Goal: Check status: Check status

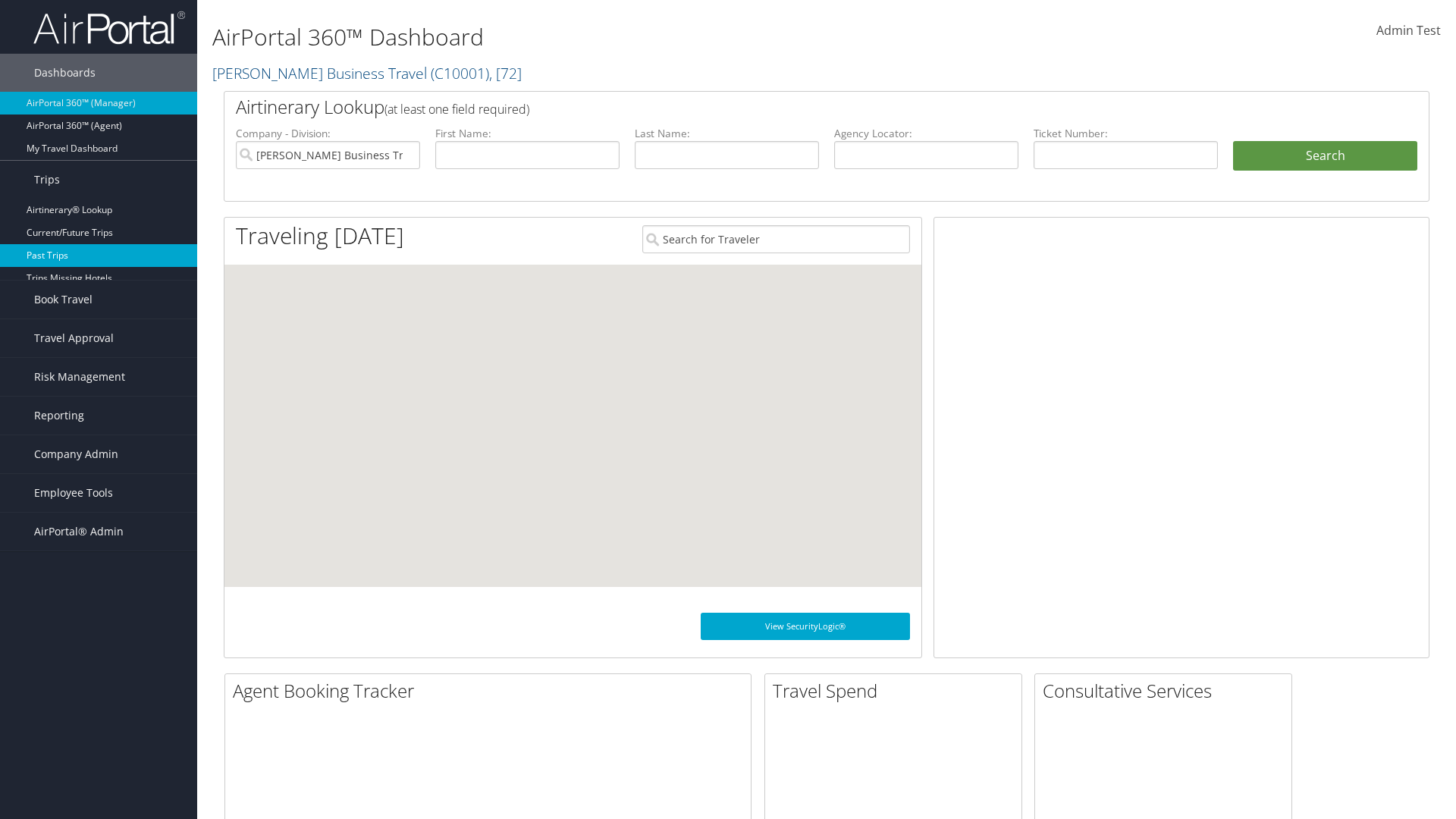
click at [98, 255] on link "Past Trips" at bounding box center [98, 256] width 197 height 23
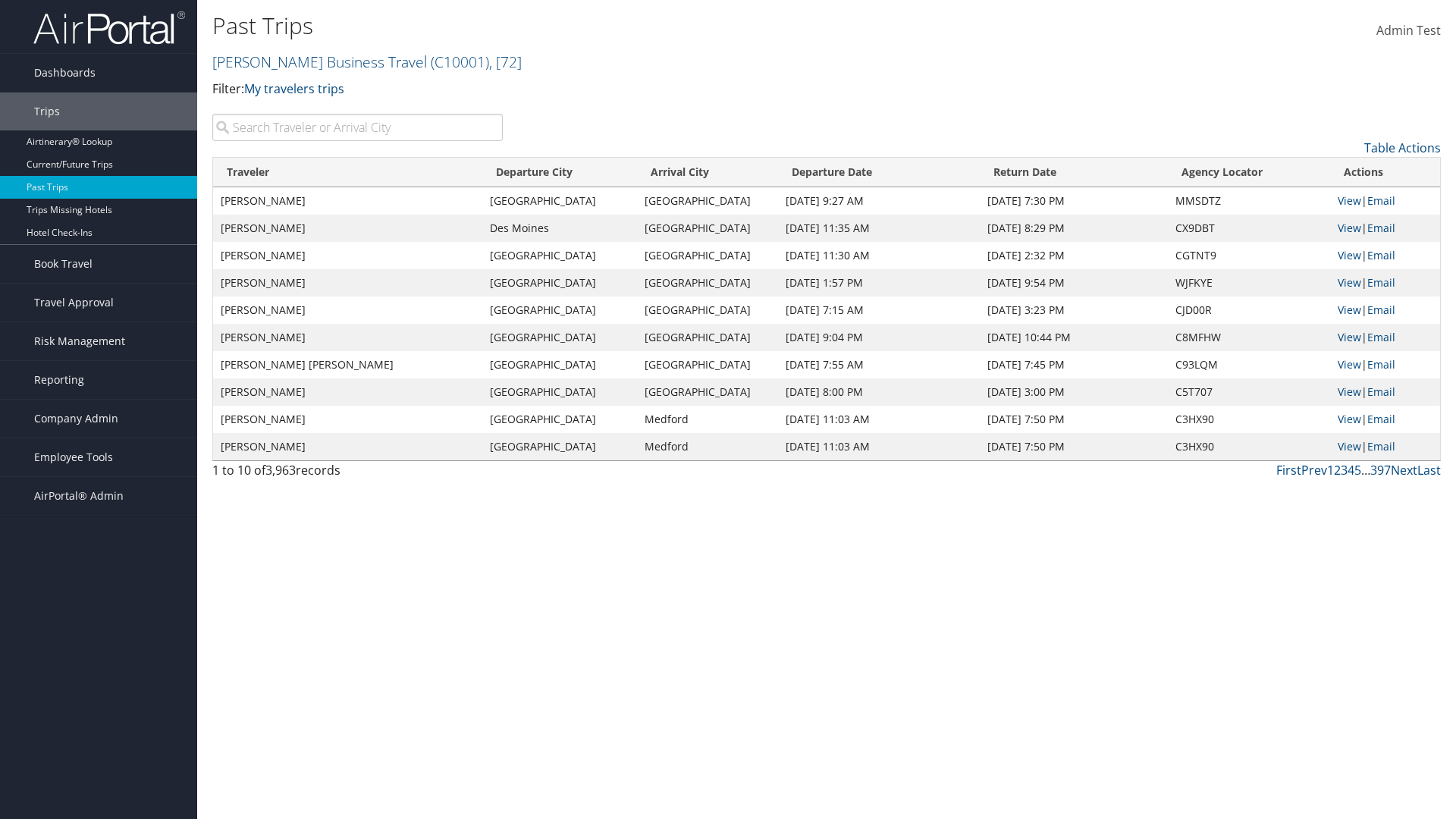
click at [357, 127] on input "search" at bounding box center [358, 127] width 291 height 27
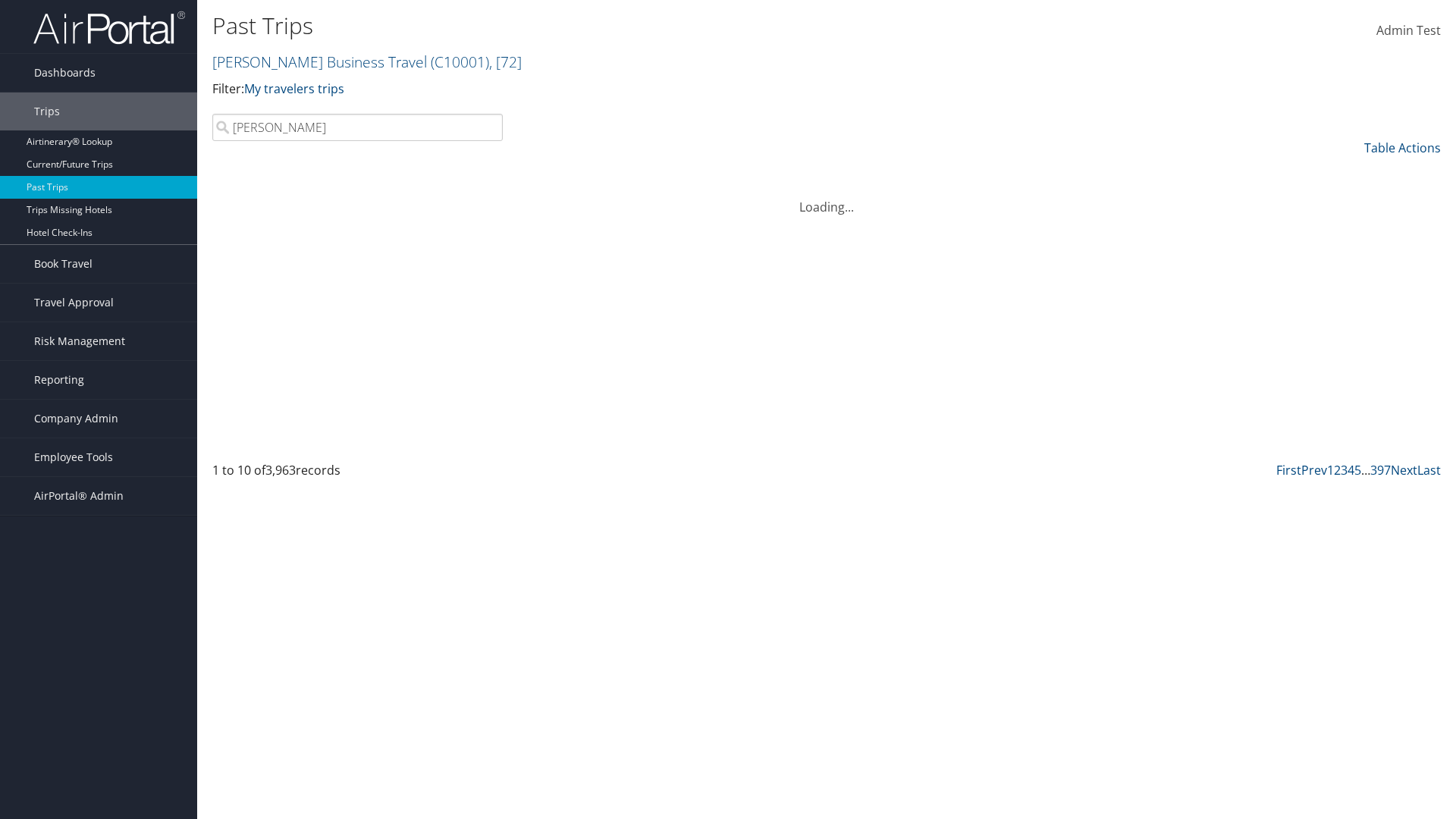
type input "Kathleen"
click at [357, 127] on input "search" at bounding box center [358, 127] width 291 height 27
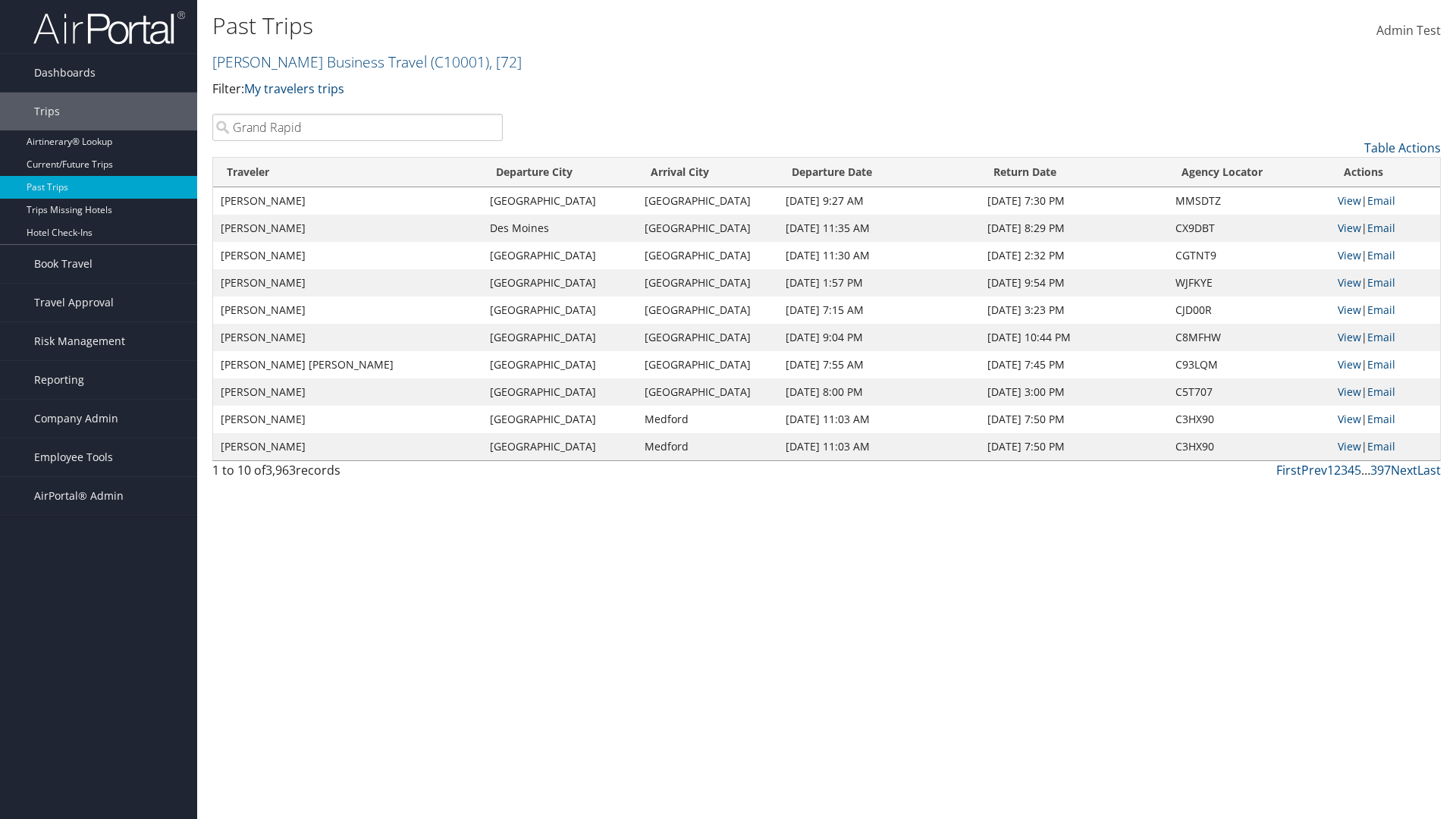
type input "Grand Rapids"
